Goal: Task Accomplishment & Management: Manage account settings

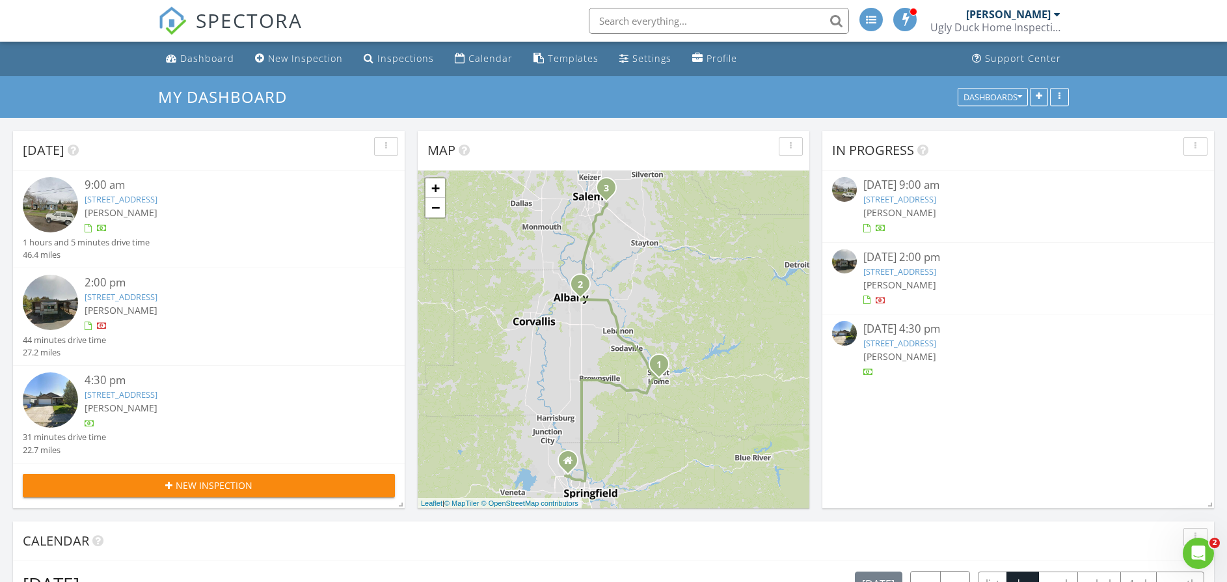
scroll to position [6, 0]
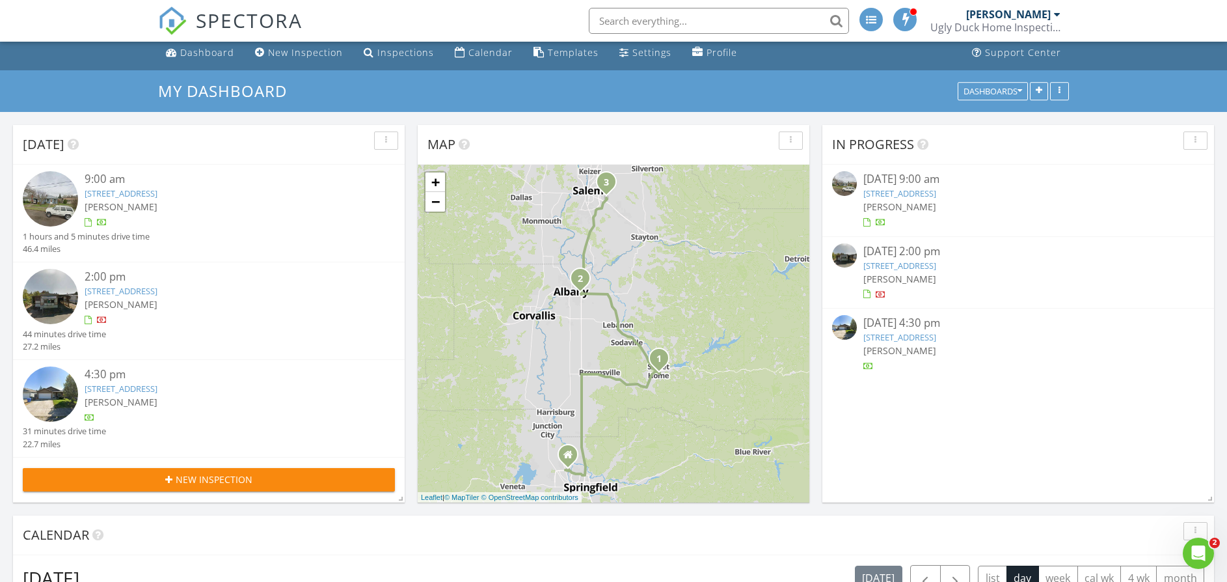
click at [154, 191] on link "940 Cedar St, Sweet Home, OR 97386" at bounding box center [121, 193] width 73 height 12
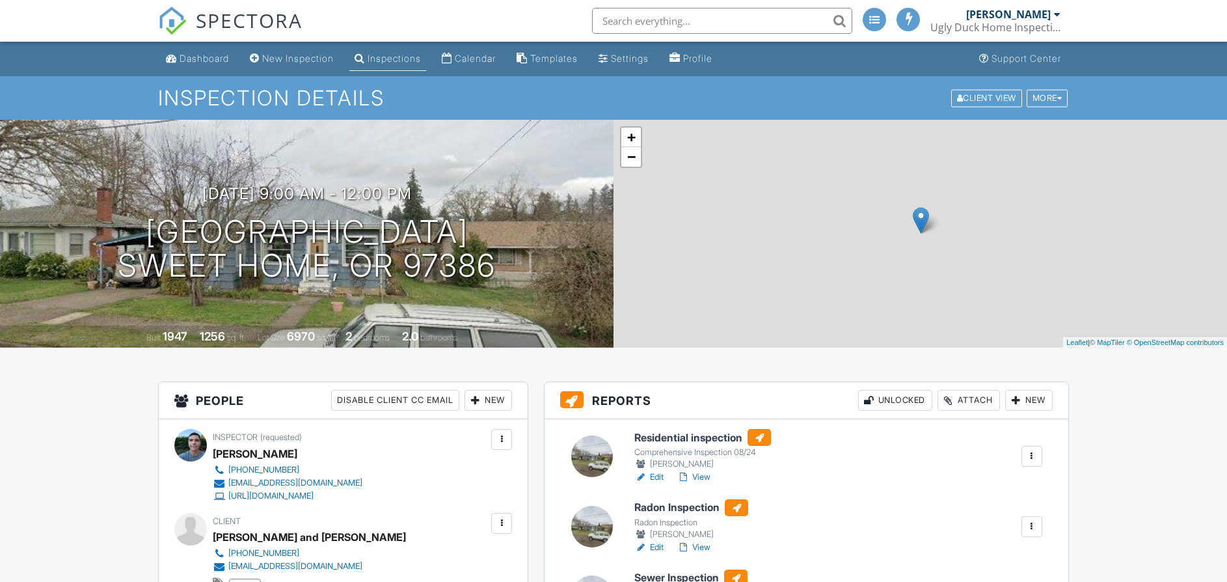
click at [703, 470] on link "View" at bounding box center [694, 476] width 34 height 13
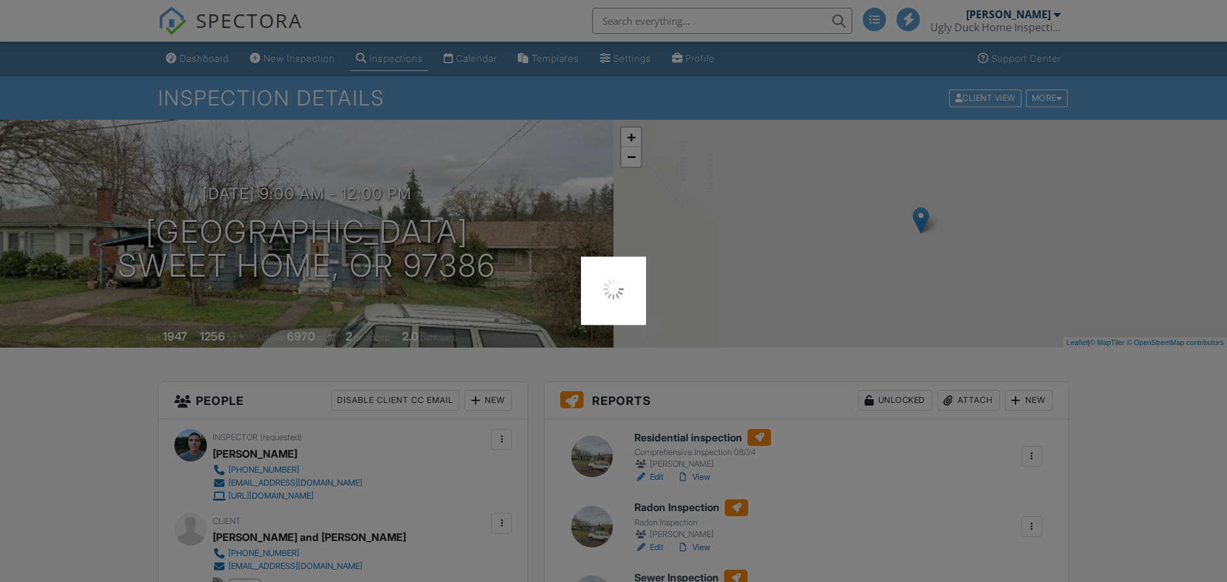
scroll to position [131, 0]
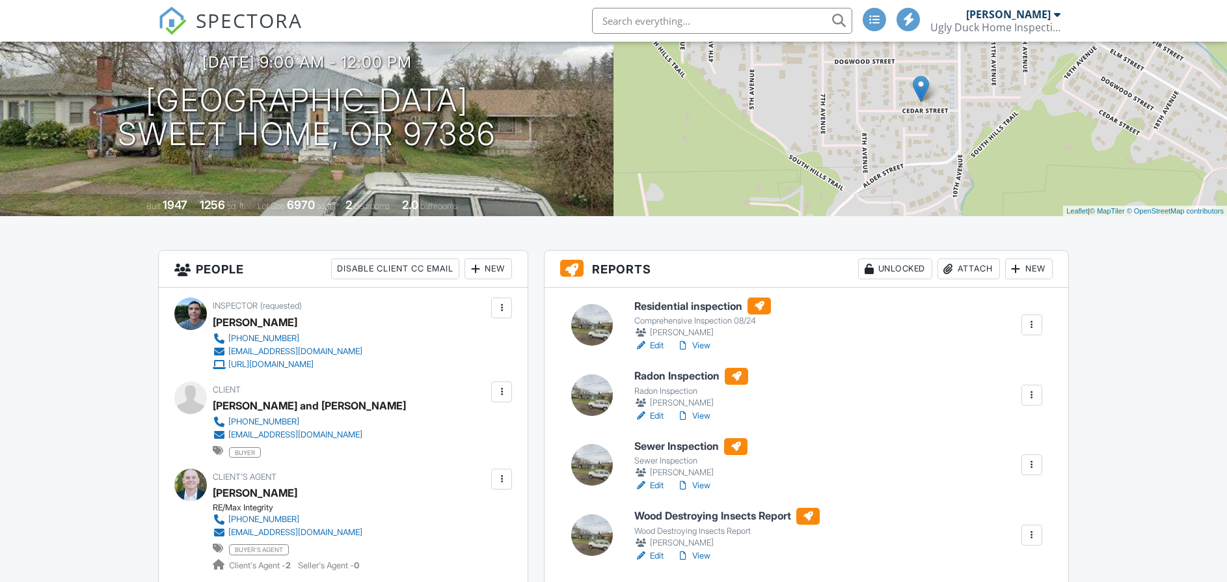
scroll to position [131, 0]
click at [711, 345] on link "View" at bounding box center [694, 345] width 34 height 13
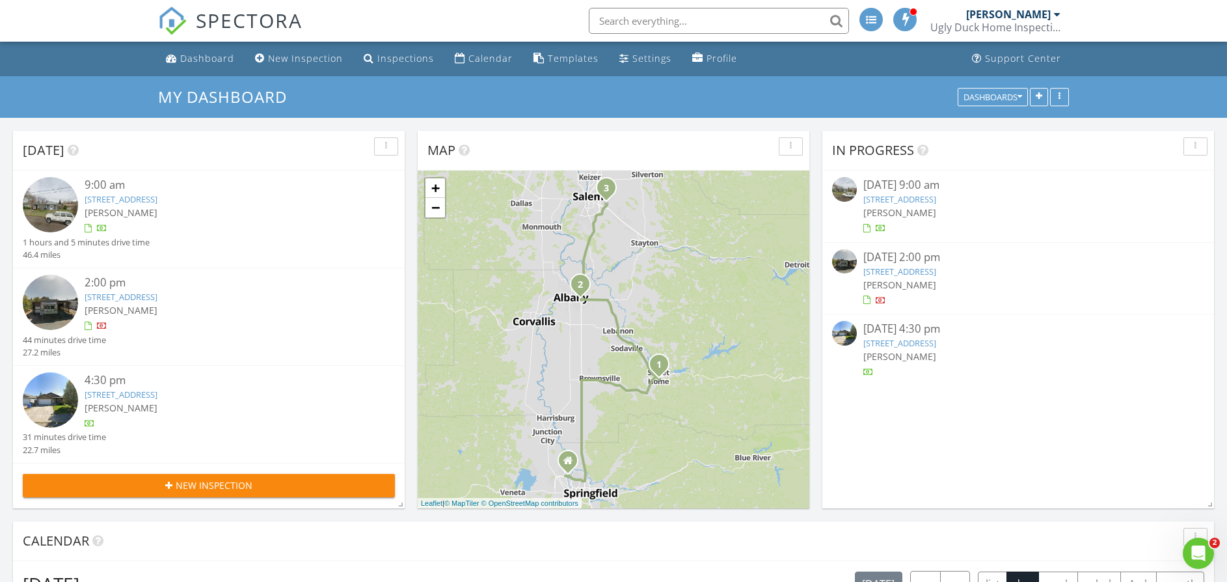
click at [900, 198] on link "940 Cedar St, Sweet Home, OR 97386" at bounding box center [900, 199] width 73 height 12
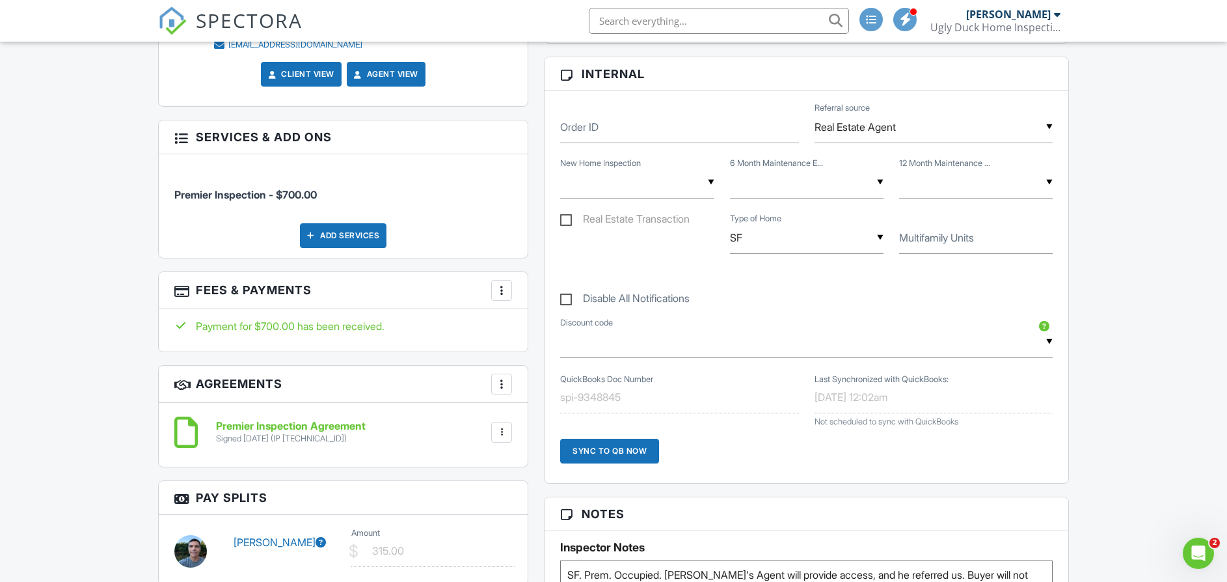
scroll to position [821, 0]
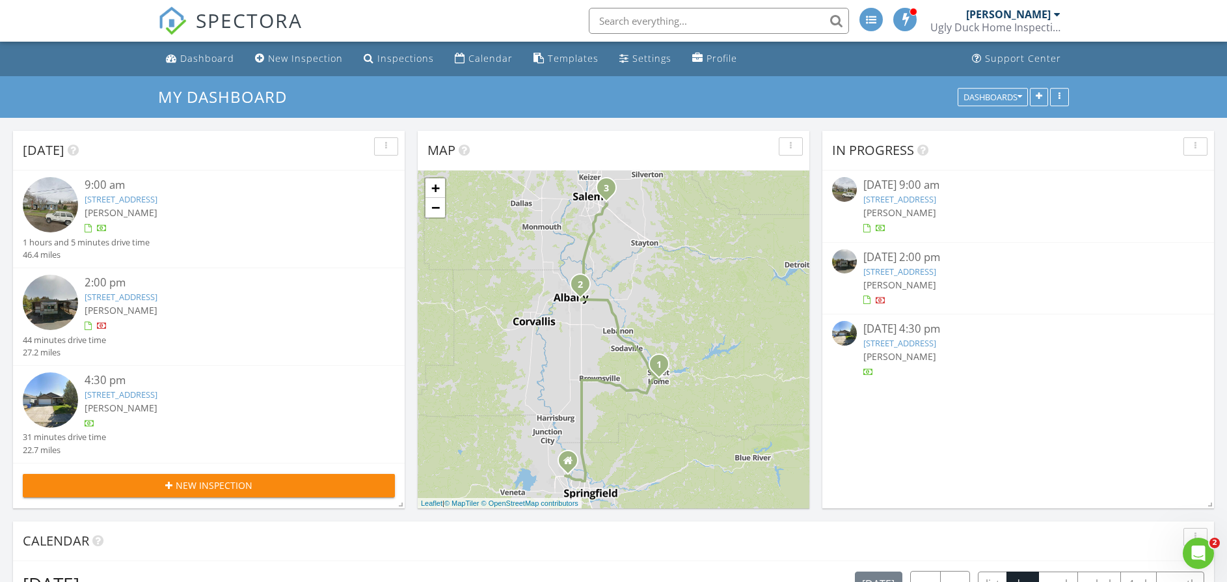
click at [157, 396] on link "[STREET_ADDRESS]" at bounding box center [121, 394] width 73 height 12
click at [908, 196] on link "940 Cedar St, Sweet Home, OR 97386" at bounding box center [900, 199] width 73 height 12
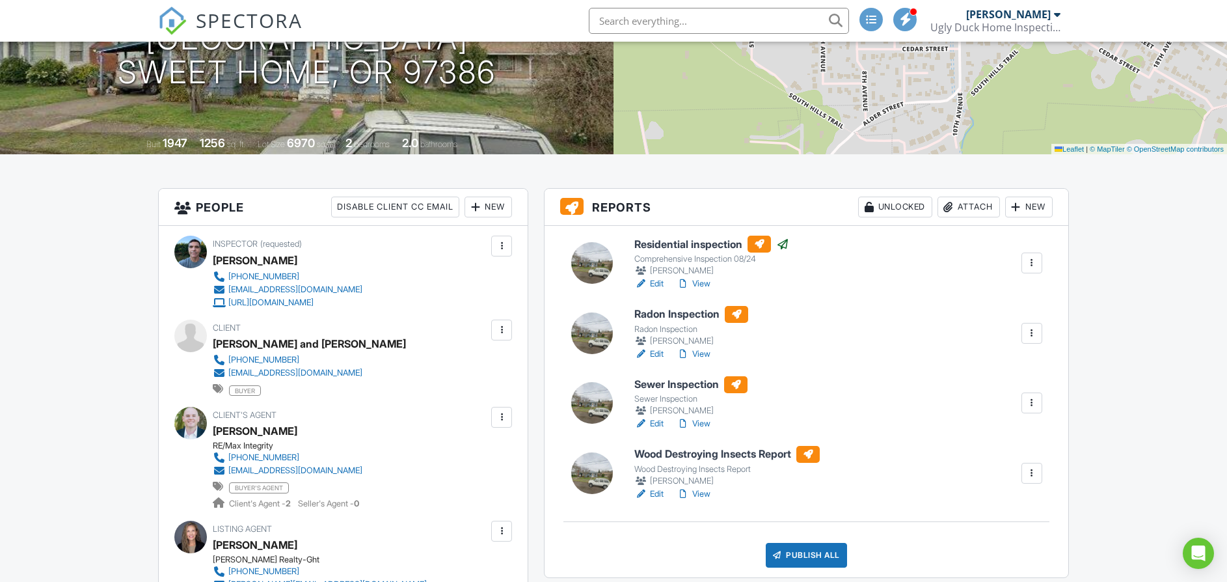
click at [703, 424] on link "View" at bounding box center [694, 423] width 34 height 13
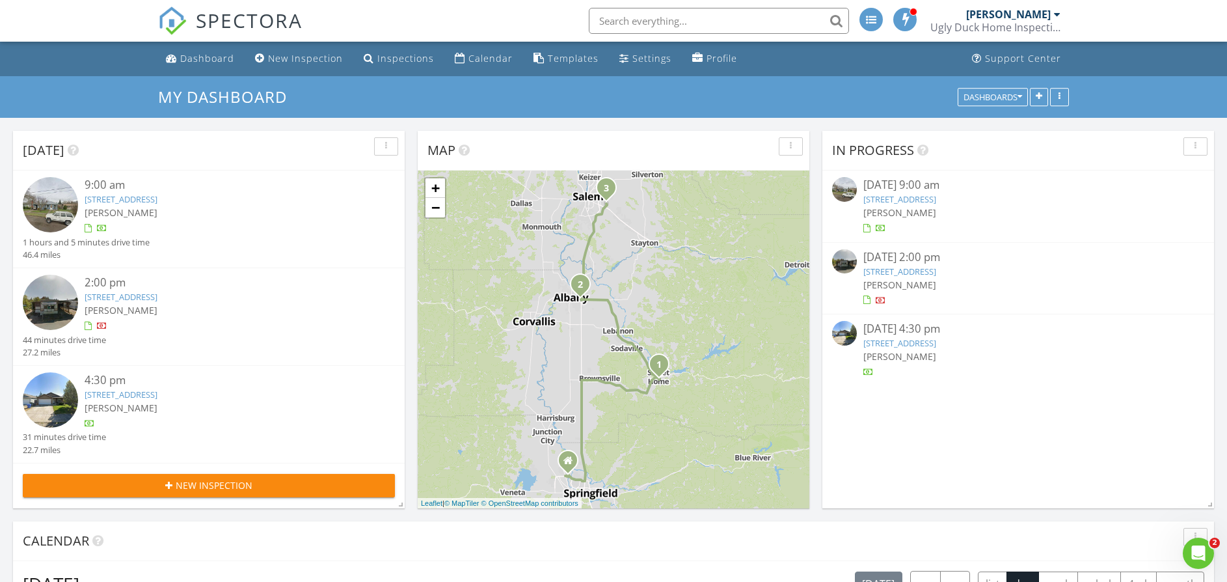
click at [936, 342] on link "1012 Kailua St SE, Salem, OR 97317" at bounding box center [900, 343] width 73 height 12
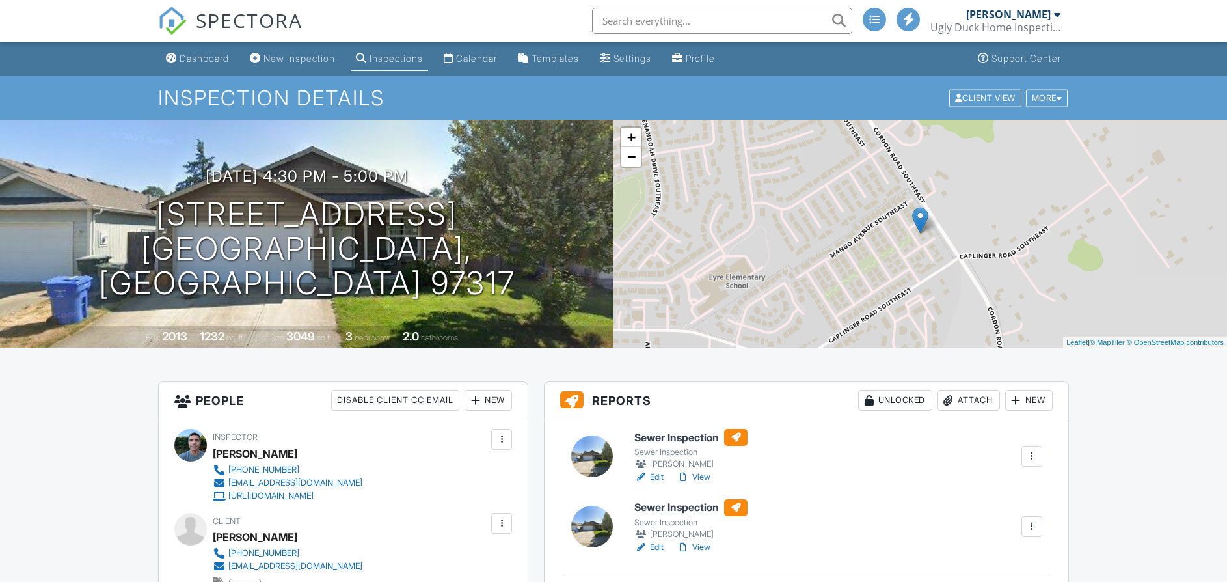
click at [703, 470] on link "View" at bounding box center [694, 476] width 34 height 13
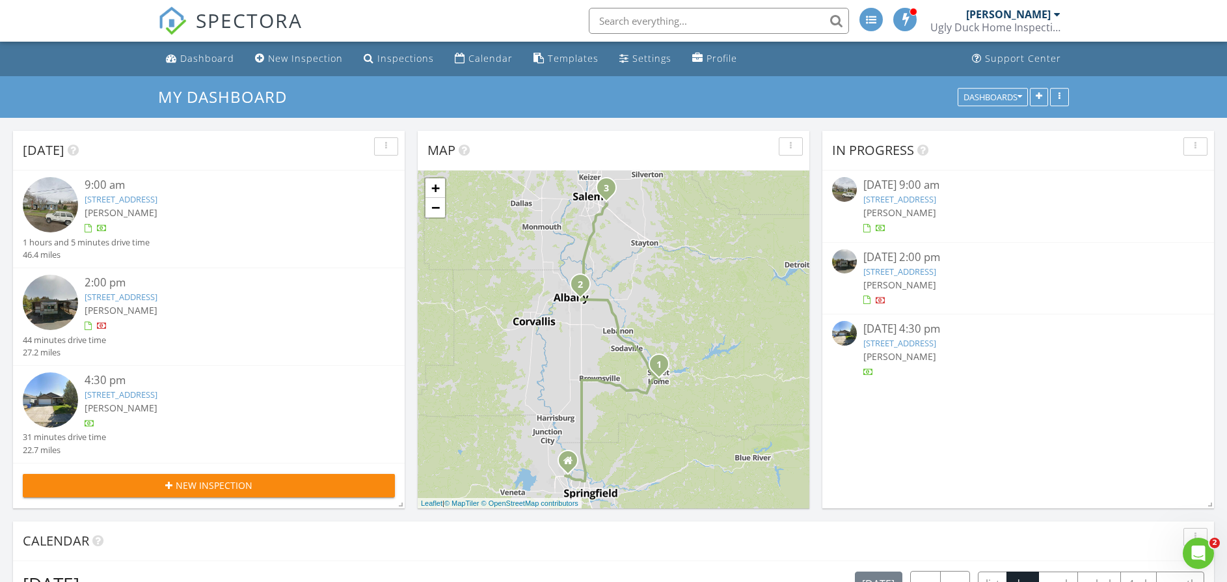
click at [936, 342] on link "[STREET_ADDRESS]" at bounding box center [900, 343] width 73 height 12
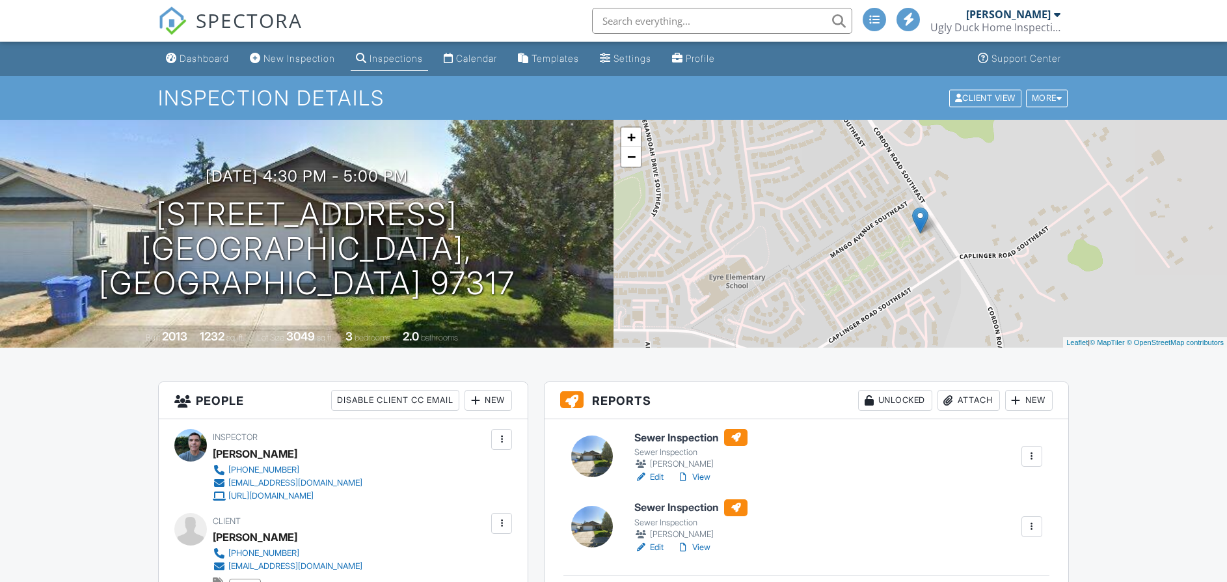
scroll to position [208, 0]
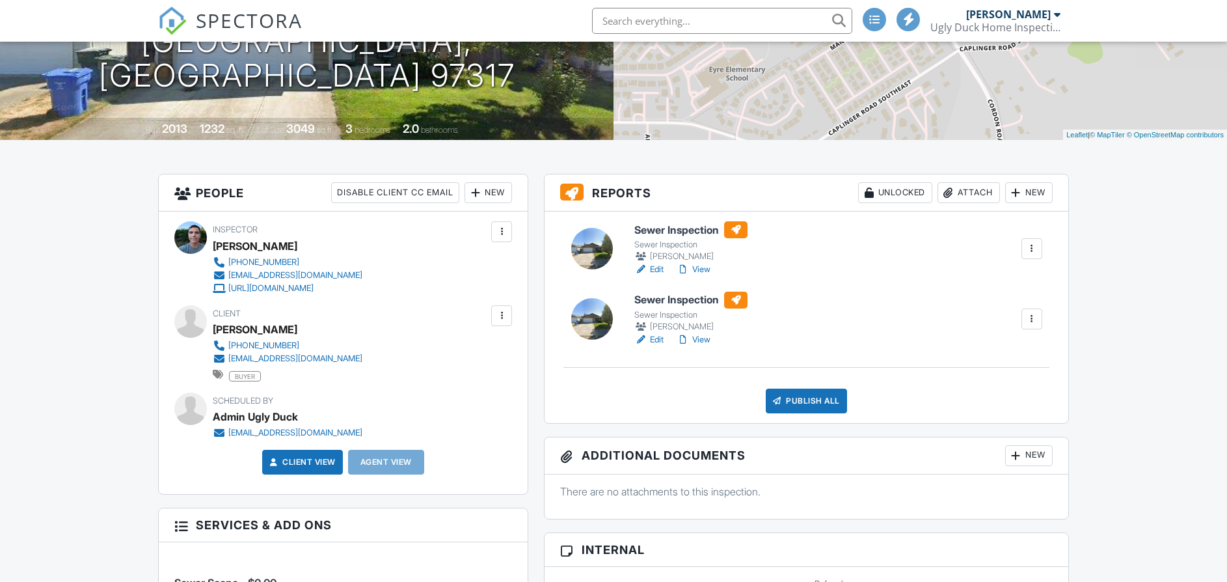
click at [701, 267] on link "View" at bounding box center [694, 269] width 34 height 13
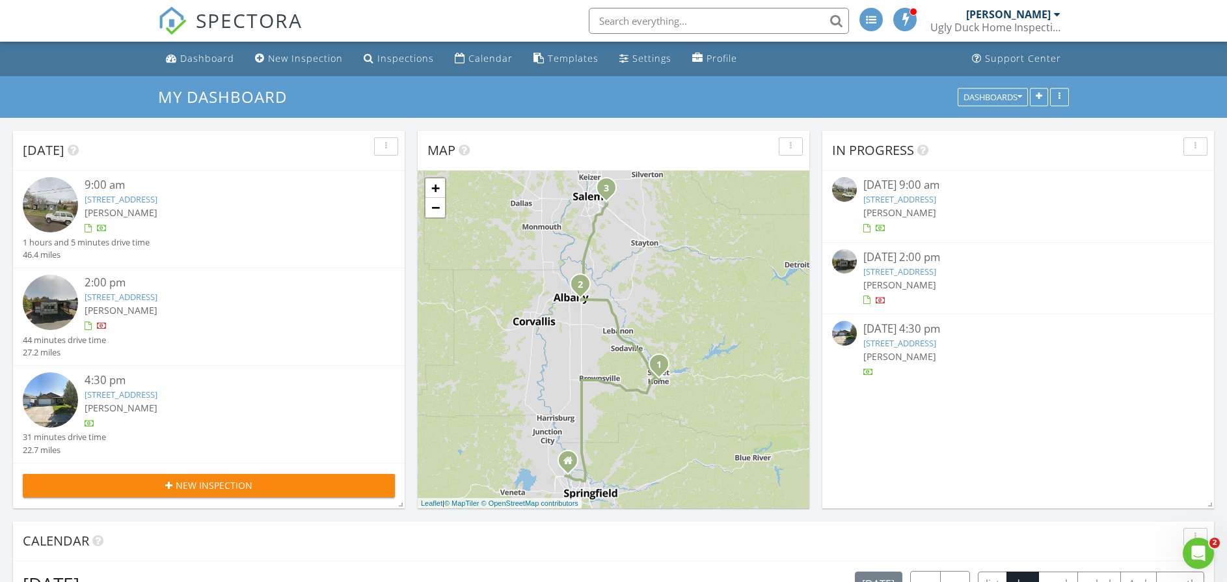
click at [910, 276] on link "[STREET_ADDRESS]" at bounding box center [900, 272] width 73 height 12
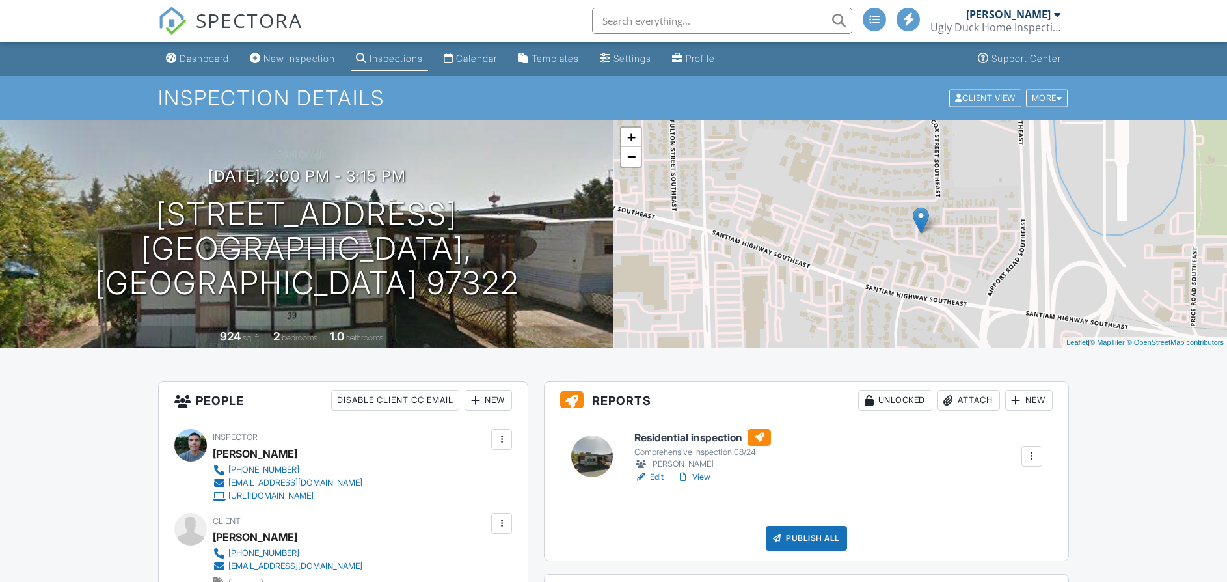
click at [704, 470] on link "View" at bounding box center [694, 476] width 34 height 13
